Goal: Transaction & Acquisition: Purchase product/service

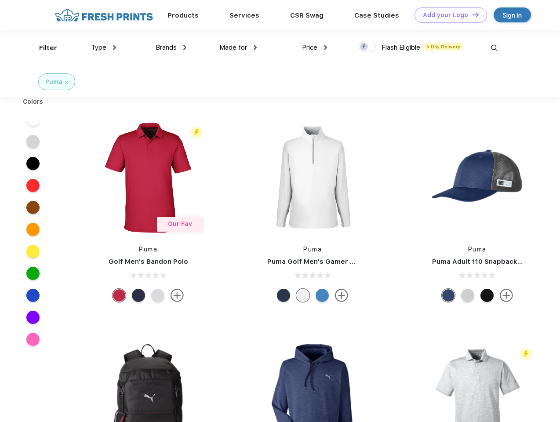
click at [447, 15] on link "Add your Logo Design Tool" at bounding box center [450, 14] width 73 height 15
click at [0, 0] on div "Design Tool" at bounding box center [0, 0] width 0 height 0
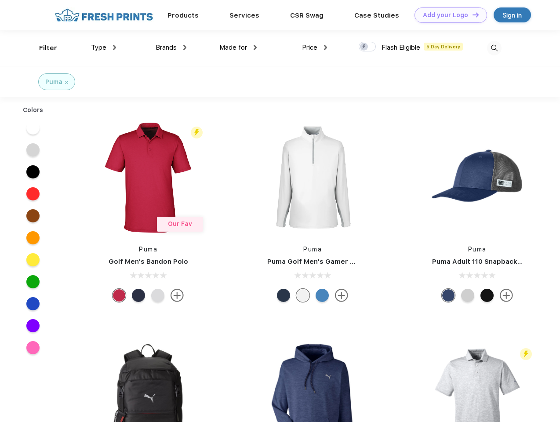
click at [472, 15] on link "Add your Logo Design Tool" at bounding box center [450, 14] width 73 height 15
click at [42, 48] on div "Filter" at bounding box center [48, 48] width 18 height 10
click at [104, 47] on span "Type" at bounding box center [98, 48] width 15 height 8
click at [171, 47] on span "Brands" at bounding box center [166, 48] width 21 height 8
click at [238, 47] on span "Made for" at bounding box center [233, 48] width 28 height 8
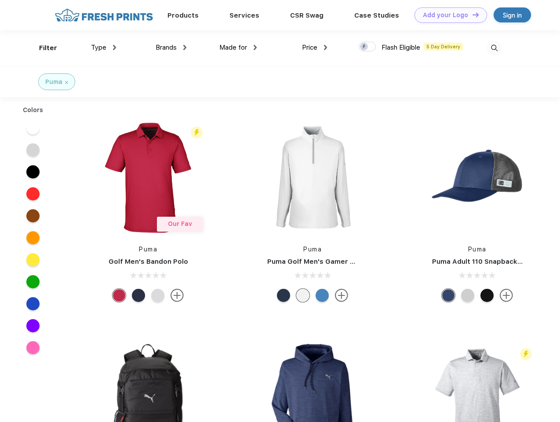
click at [315, 47] on span "Price" at bounding box center [309, 48] width 15 height 8
click at [367, 47] on div at bounding box center [367, 47] width 17 height 10
click at [364, 47] on input "checkbox" at bounding box center [362, 44] width 6 height 6
click at [494, 48] on img at bounding box center [494, 48] width 15 height 15
